Goal: Information Seeking & Learning: Understand process/instructions

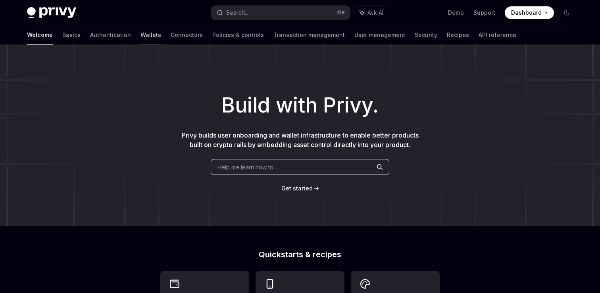
click at [141, 38] on link "Wallets" at bounding box center [151, 34] width 21 height 19
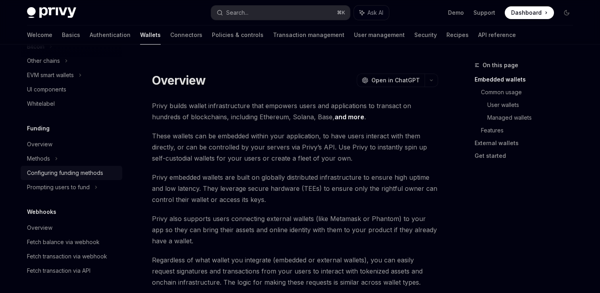
scroll to position [394, 0]
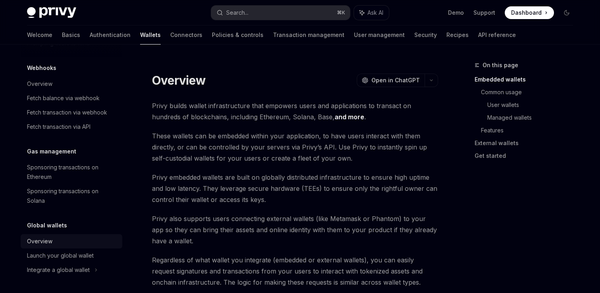
click at [51, 240] on div "Overview" at bounding box center [39, 241] width 25 height 10
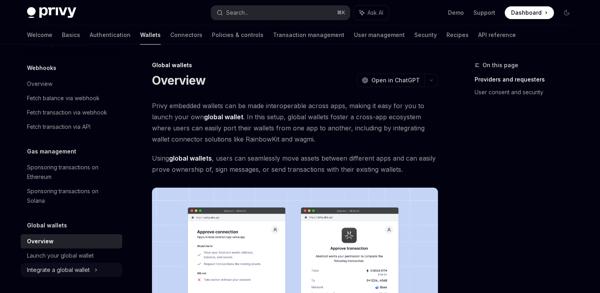
type textarea "*"
